Goal: Use online tool/utility: Utilize a website feature to perform a specific function

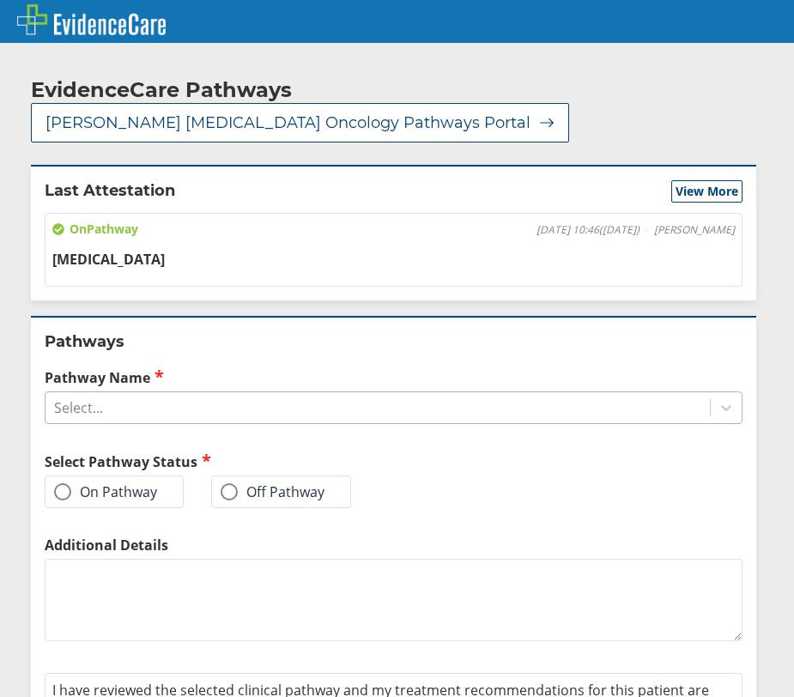
click at [148, 393] on div "Select..." at bounding box center [377, 407] width 664 height 29
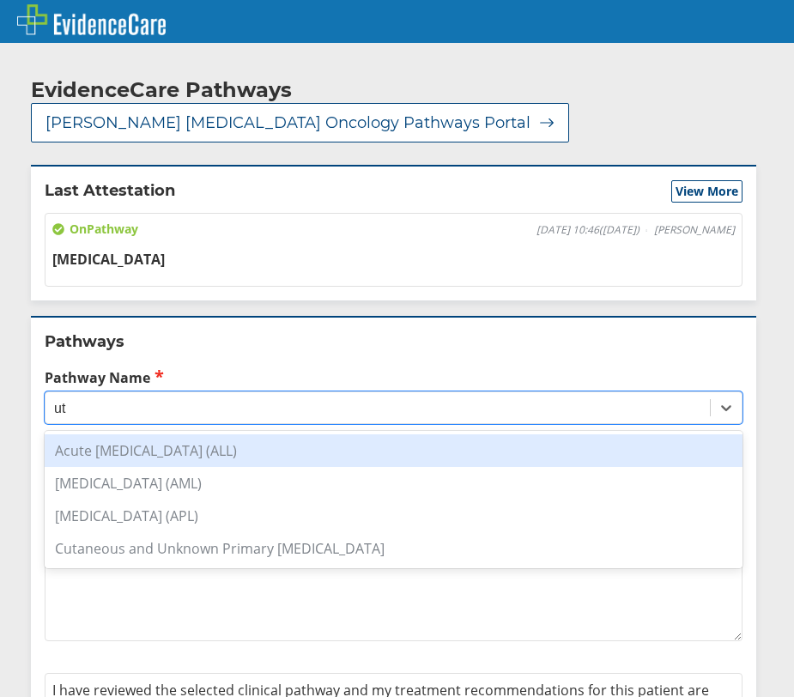
type input "u"
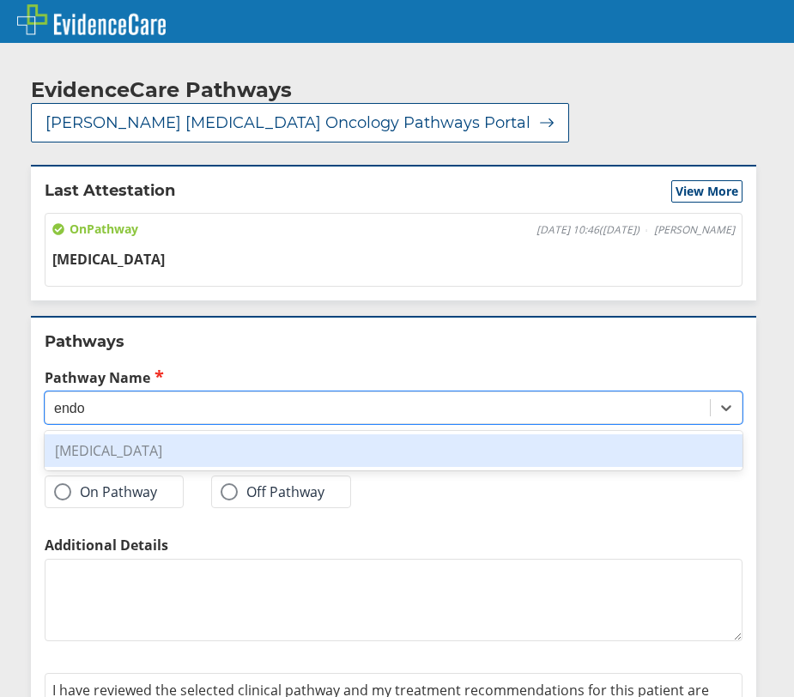
click at [199, 434] on div "[MEDICAL_DATA]" at bounding box center [394, 450] width 698 height 33
type input "endo"
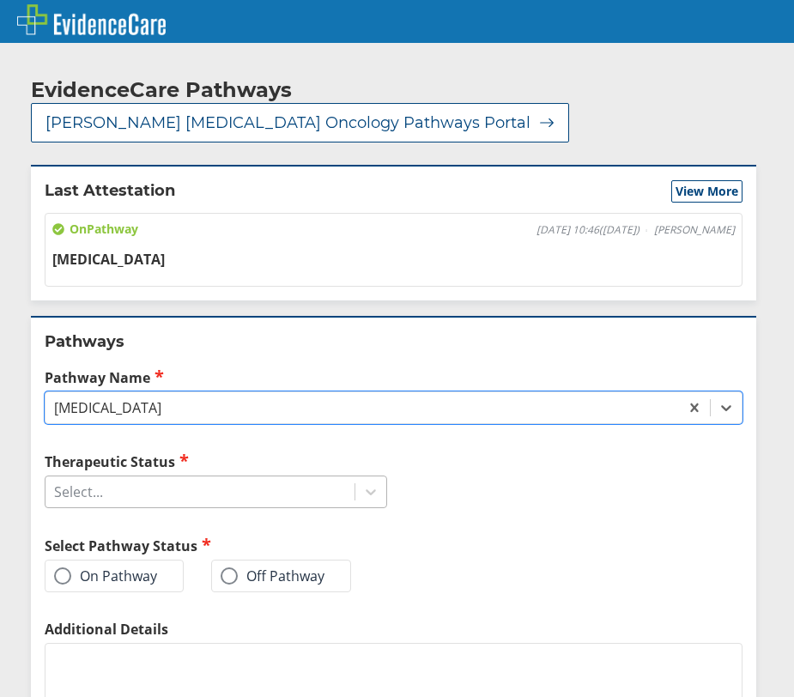
click at [263, 477] on div "Select..." at bounding box center [199, 491] width 309 height 29
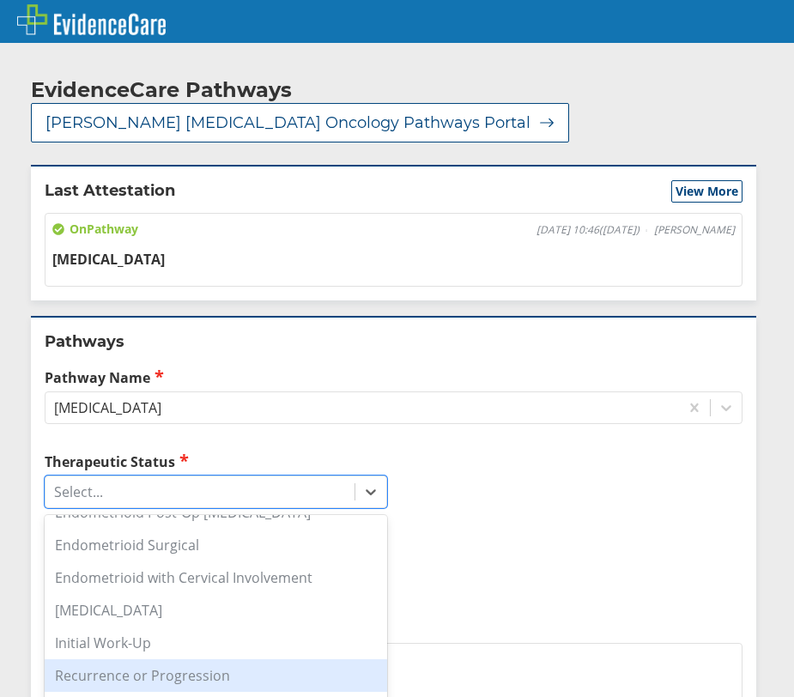
scroll to position [268, 0]
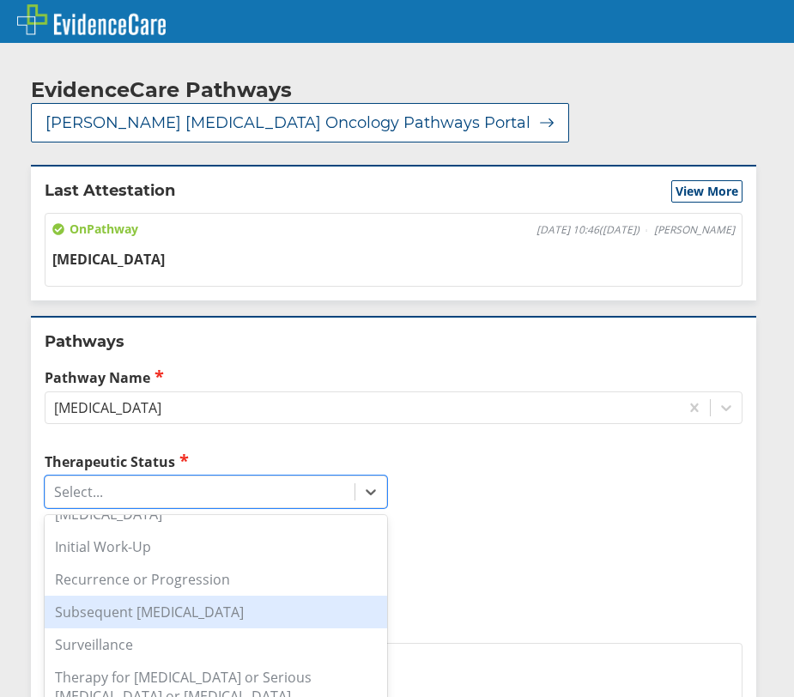
click at [266, 595] on div "Subsequent [MEDICAL_DATA]" at bounding box center [216, 611] width 342 height 33
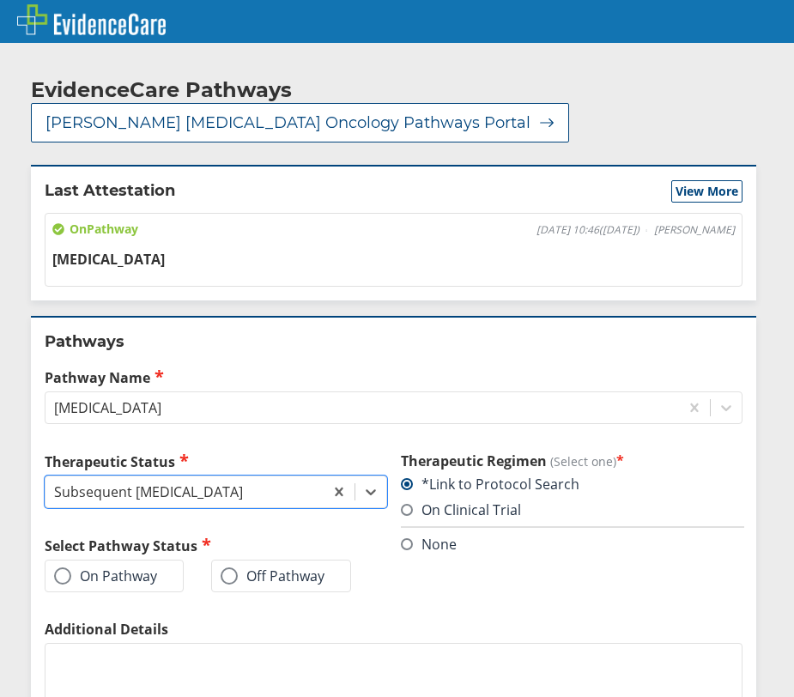
click at [401, 538] on span at bounding box center [407, 544] width 12 height 12
click at [0, 0] on input "None" at bounding box center [0, 0] width 0 height 0
click at [85, 567] on label "On Pathway" at bounding box center [105, 575] width 103 height 17
click at [0, 0] on input "On Pathway" at bounding box center [0, 0] width 0 height 0
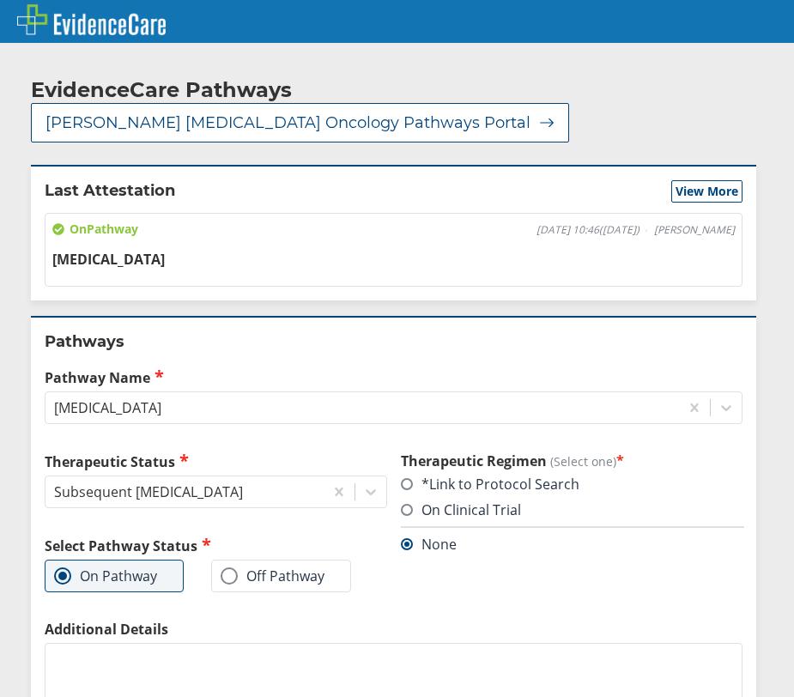
scroll to position [155, 0]
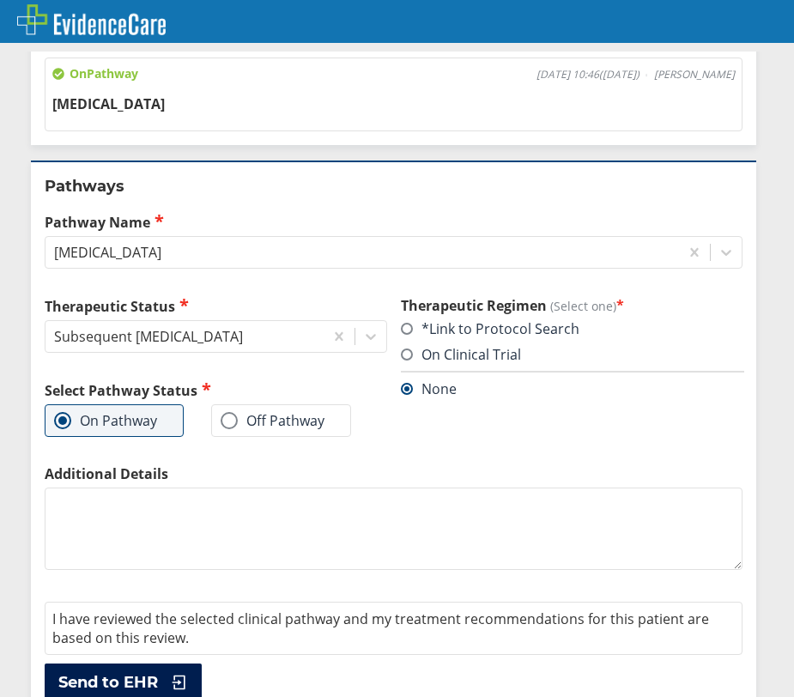
click at [162, 663] on button "Send to EHR" at bounding box center [123, 682] width 157 height 38
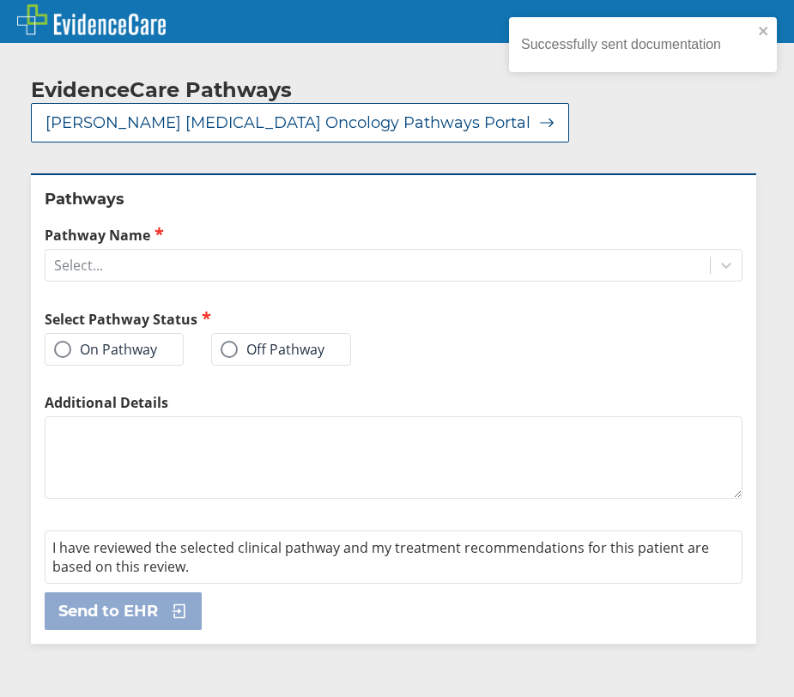
scroll to position [0, 0]
